Goal: Book appointment/travel/reservation

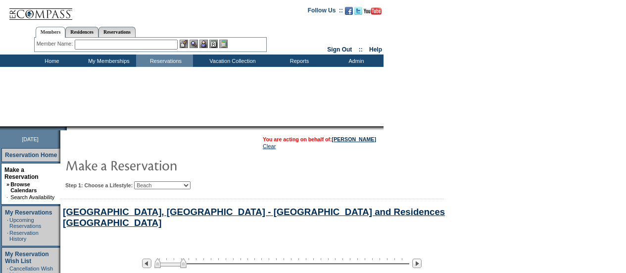
select select "Beach"
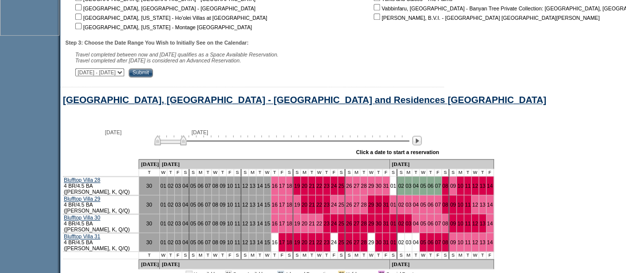
scroll to position [532, 0]
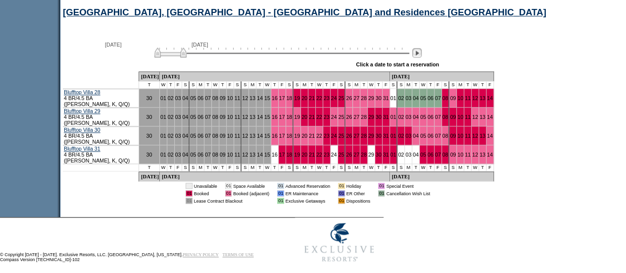
click at [422, 56] on img at bounding box center [416, 52] width 9 height 9
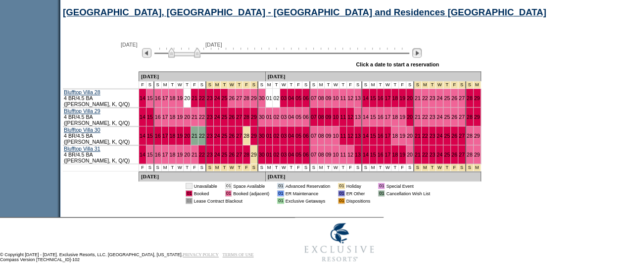
click at [422, 56] on img at bounding box center [416, 52] width 9 height 9
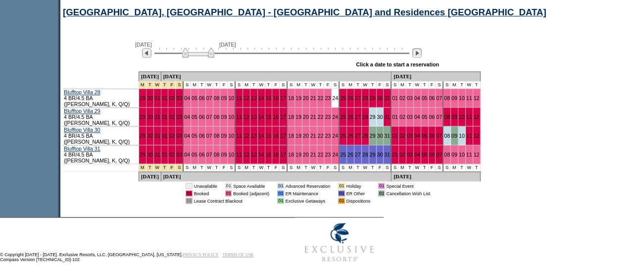
click at [422, 56] on img at bounding box center [416, 52] width 9 height 9
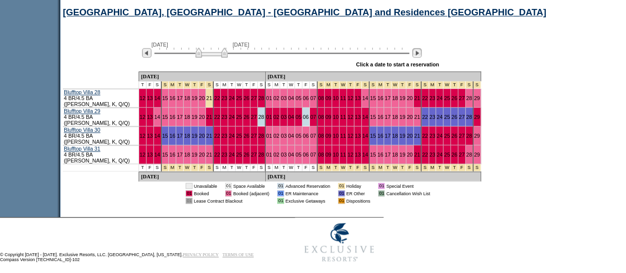
click at [422, 56] on img at bounding box center [416, 52] width 9 height 9
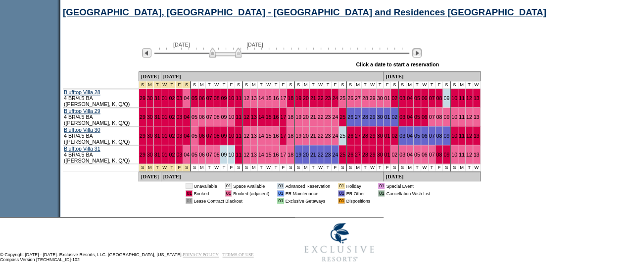
click at [422, 56] on img at bounding box center [416, 52] width 9 height 9
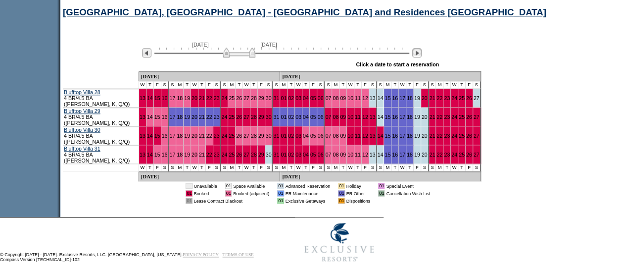
click at [422, 56] on img at bounding box center [416, 52] width 9 height 9
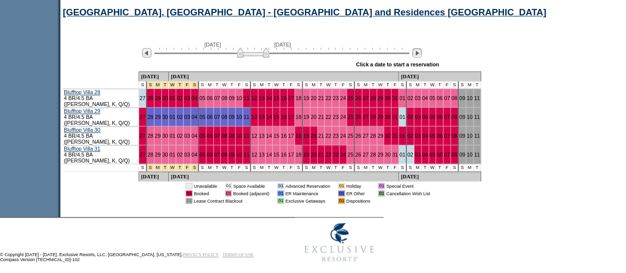
click at [422, 56] on img at bounding box center [416, 52] width 9 height 9
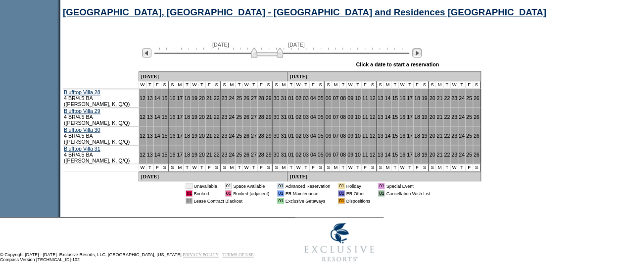
click at [422, 56] on img at bounding box center [416, 52] width 9 height 9
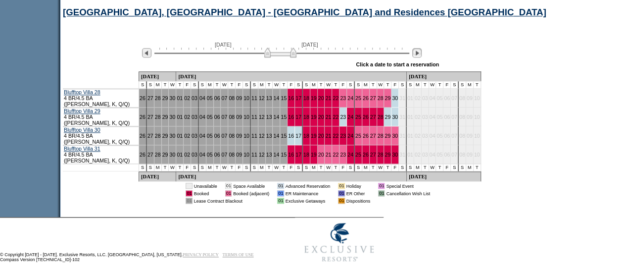
click at [422, 56] on img at bounding box center [416, 52] width 9 height 9
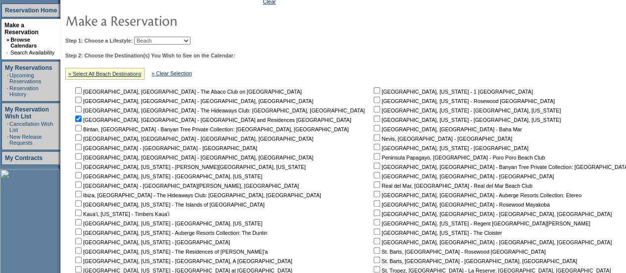
scroll to position [138, 0]
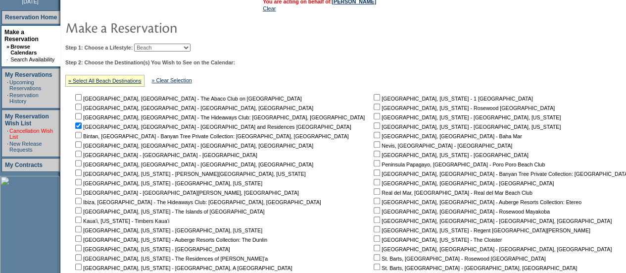
click at [39, 128] on link "Cancellation Wish List" at bounding box center [31, 134] width 44 height 12
